Goal: Task Accomplishment & Management: Use online tool/utility

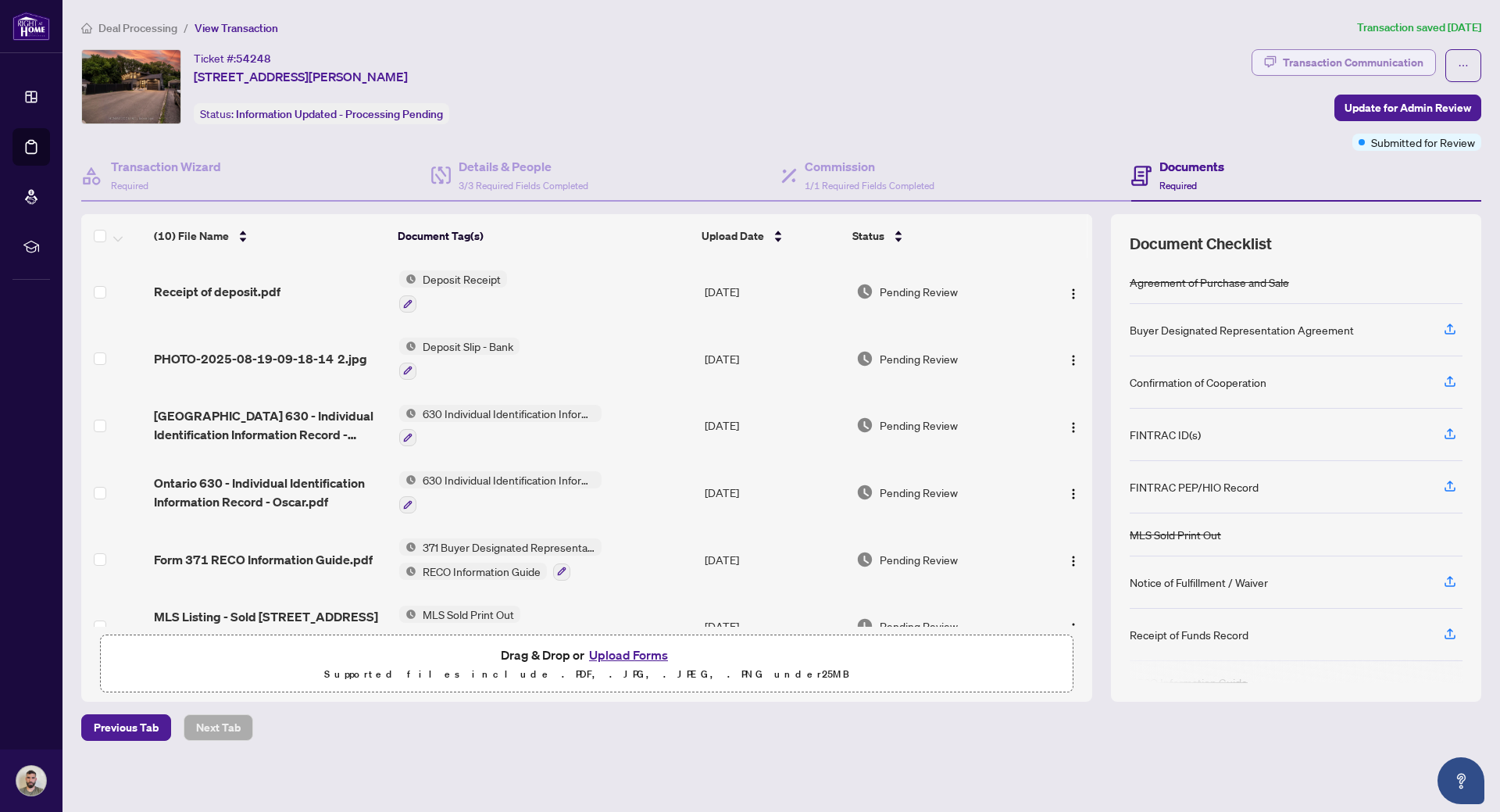
click at [1327, 64] on div "Transaction Communication" at bounding box center [1352, 62] width 140 height 25
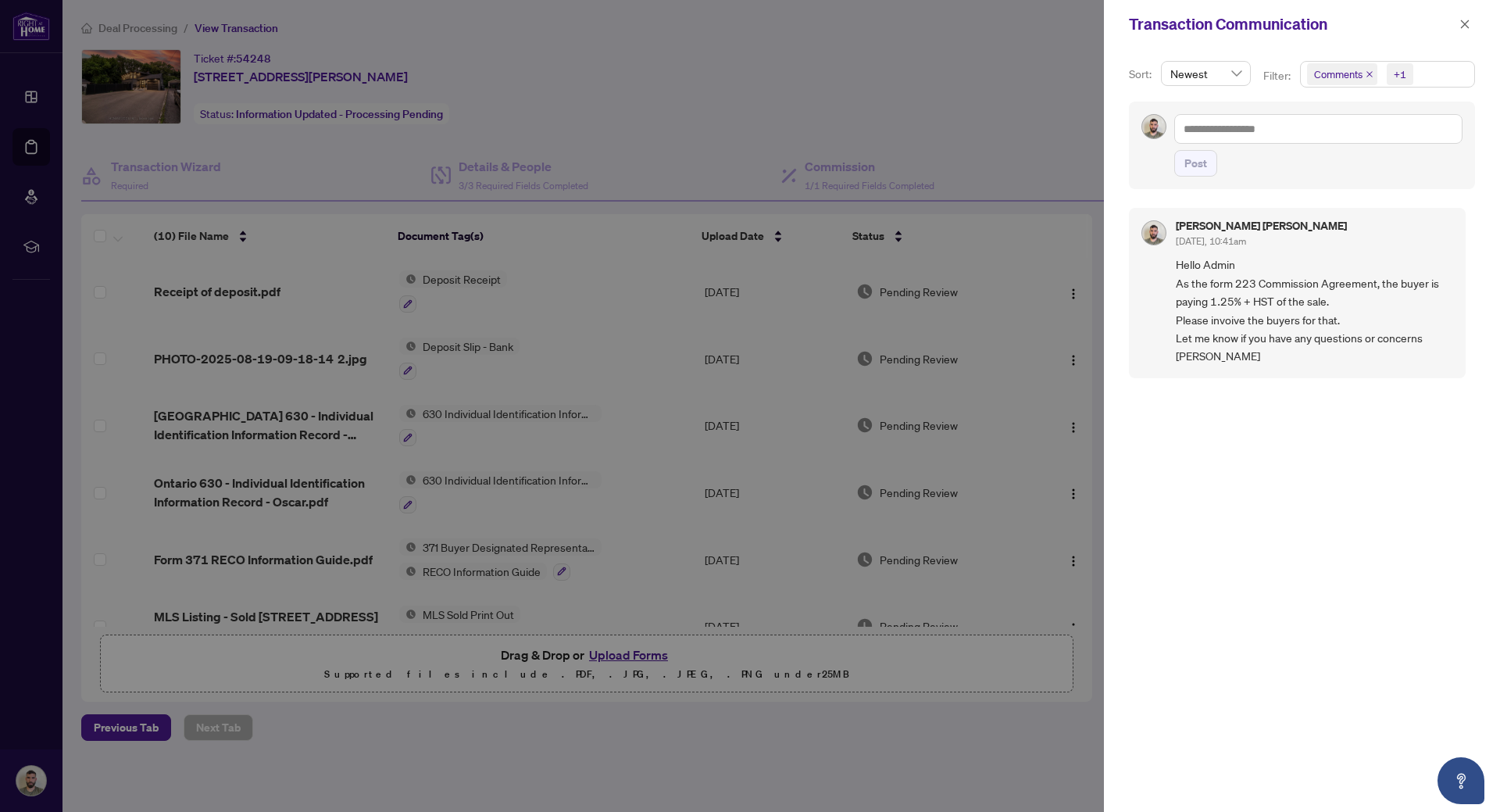
click at [944, 97] on div at bounding box center [750, 406] width 1500 height 812
click at [1459, 20] on button "button" at bounding box center [1465, 24] width 20 height 18
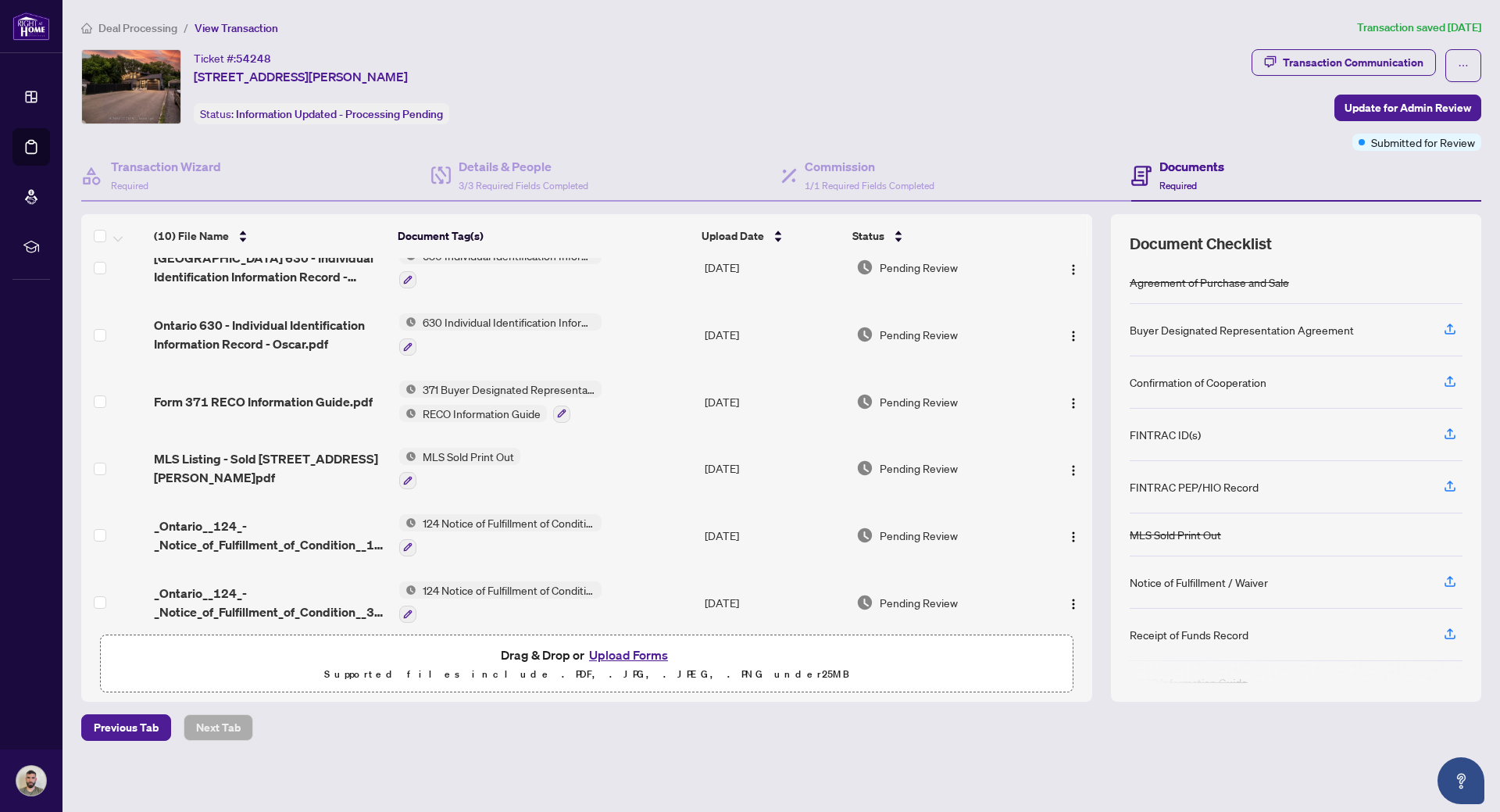
scroll to position [147, 0]
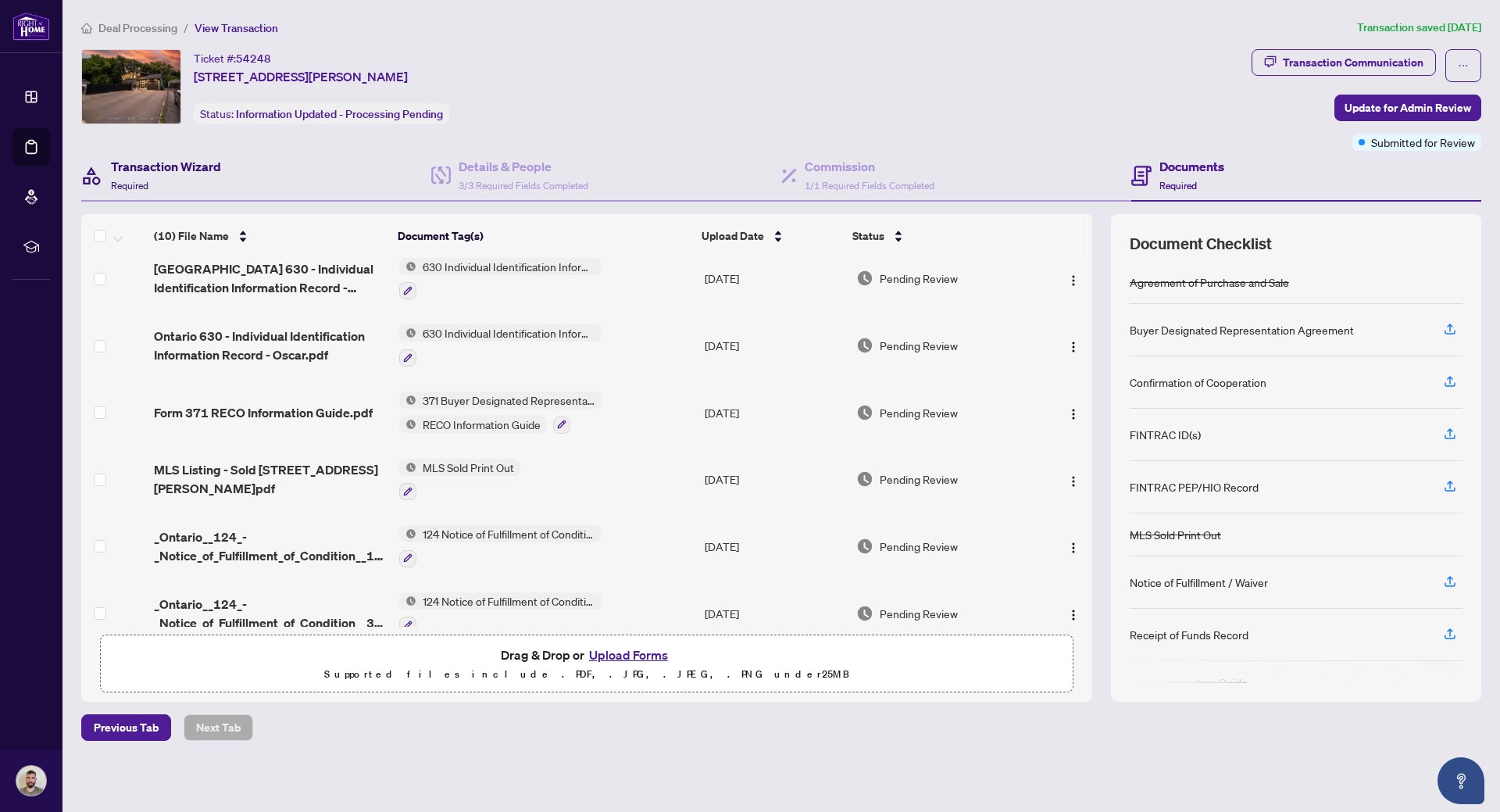
click at [194, 170] on h4 "Transaction Wizard" at bounding box center [165, 166] width 110 height 18
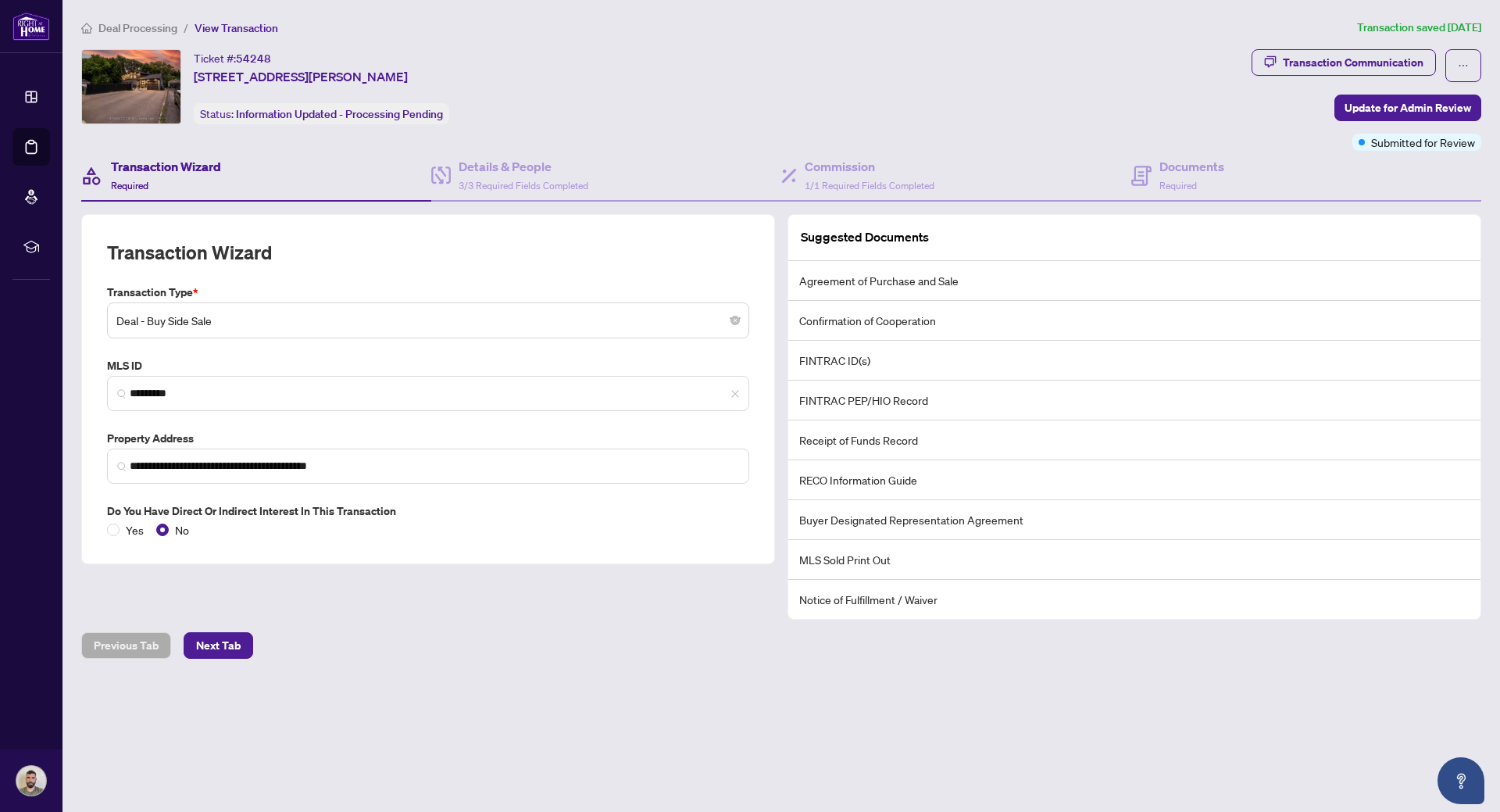
click at [868, 62] on div "Ticket #: 54248 25 Nagel Rd, Toronto, Ontario M3M 1X7, Canada Status: Informati…" at bounding box center [663, 87] width 1164 height 75
click at [1050, 87] on div "Ticket #: 54248 25 Nagel Rd, Toronto, Ontario M3M 1X7, Canada Status: Informati…" at bounding box center [663, 87] width 1164 height 75
